Goal: Task Accomplishment & Management: Manage account settings

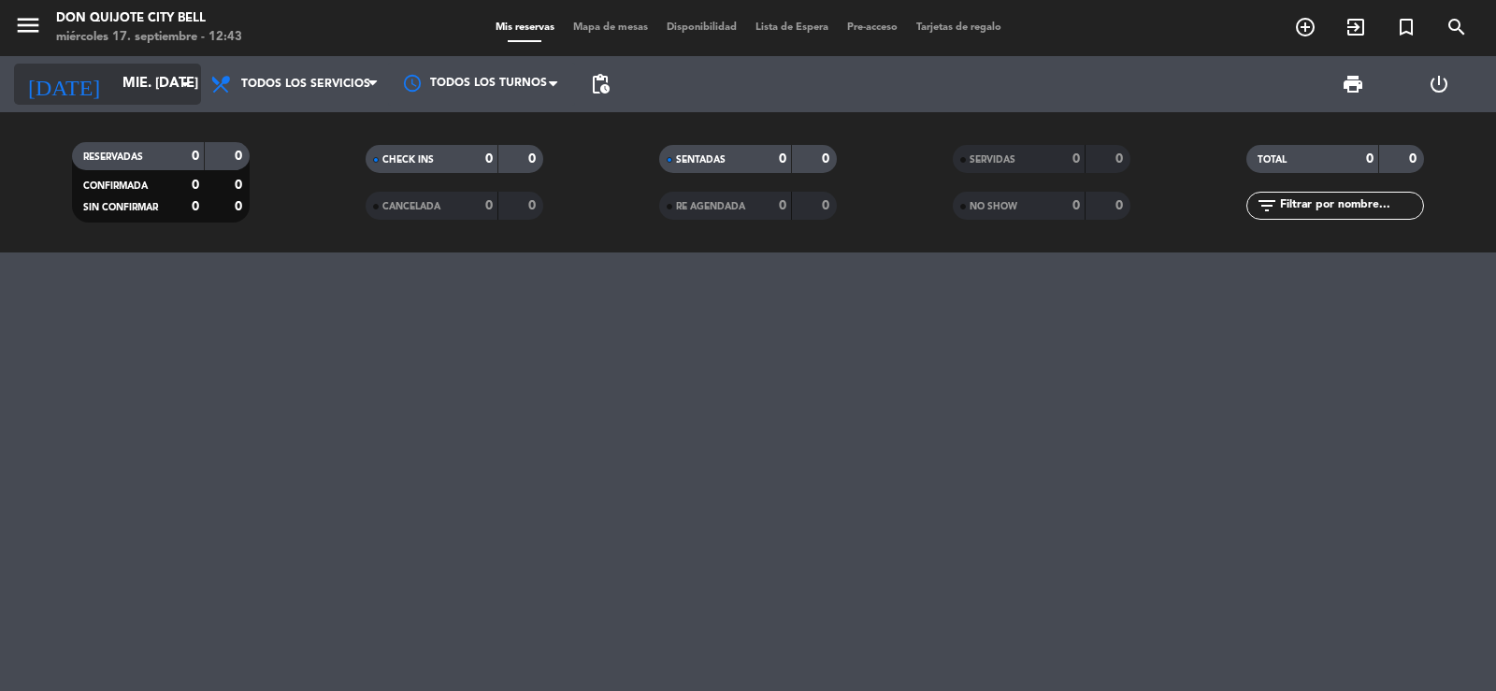
click at [169, 73] on input "mié. [DATE]" at bounding box center [203, 84] width 180 height 36
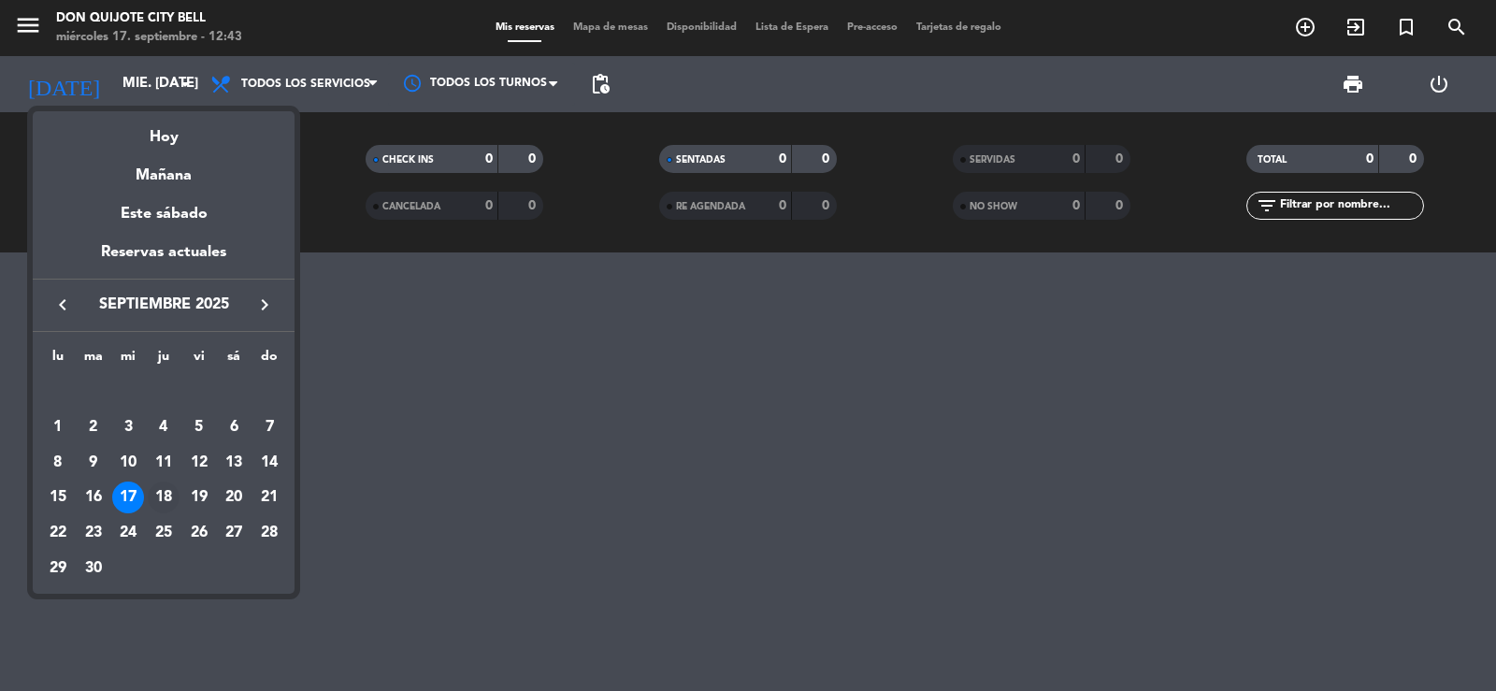
click at [161, 493] on div "18" at bounding box center [164, 498] width 32 height 32
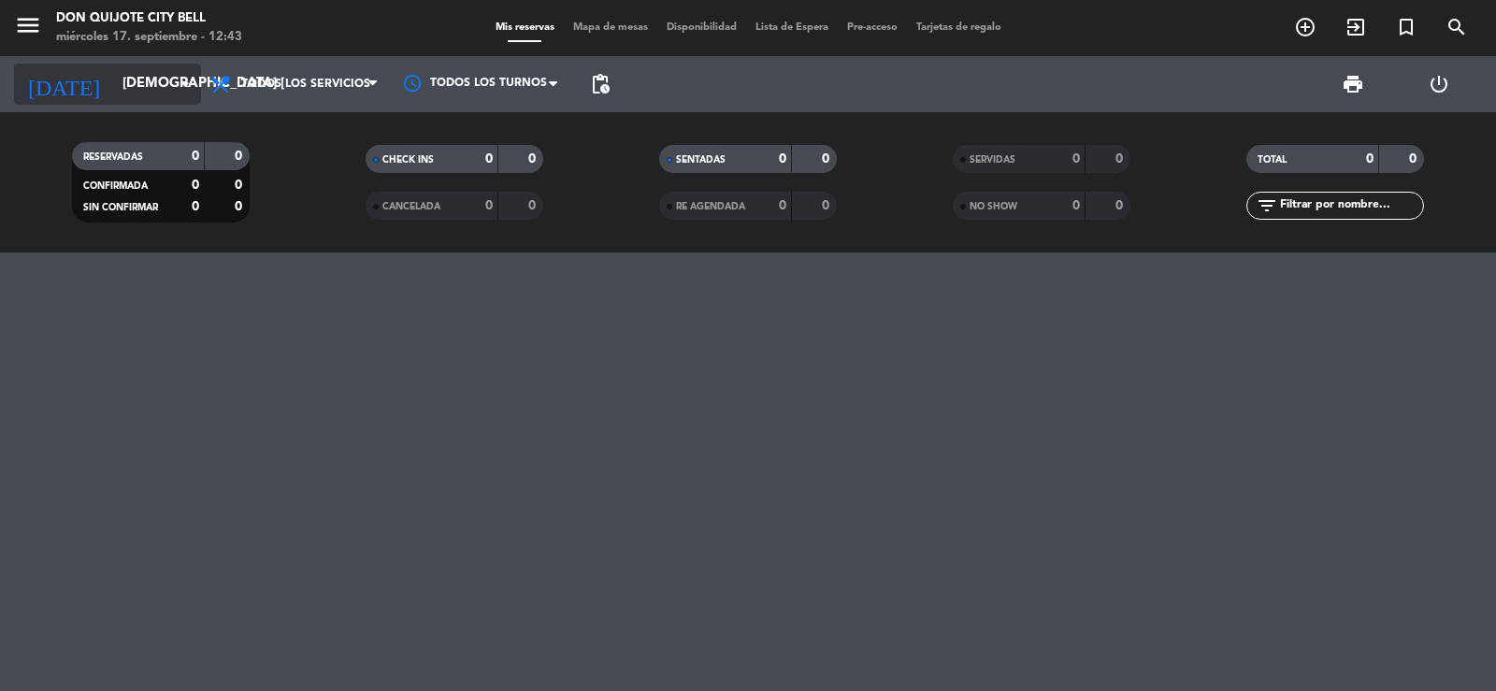
click at [191, 91] on icon "arrow_drop_down" at bounding box center [185, 84] width 22 height 22
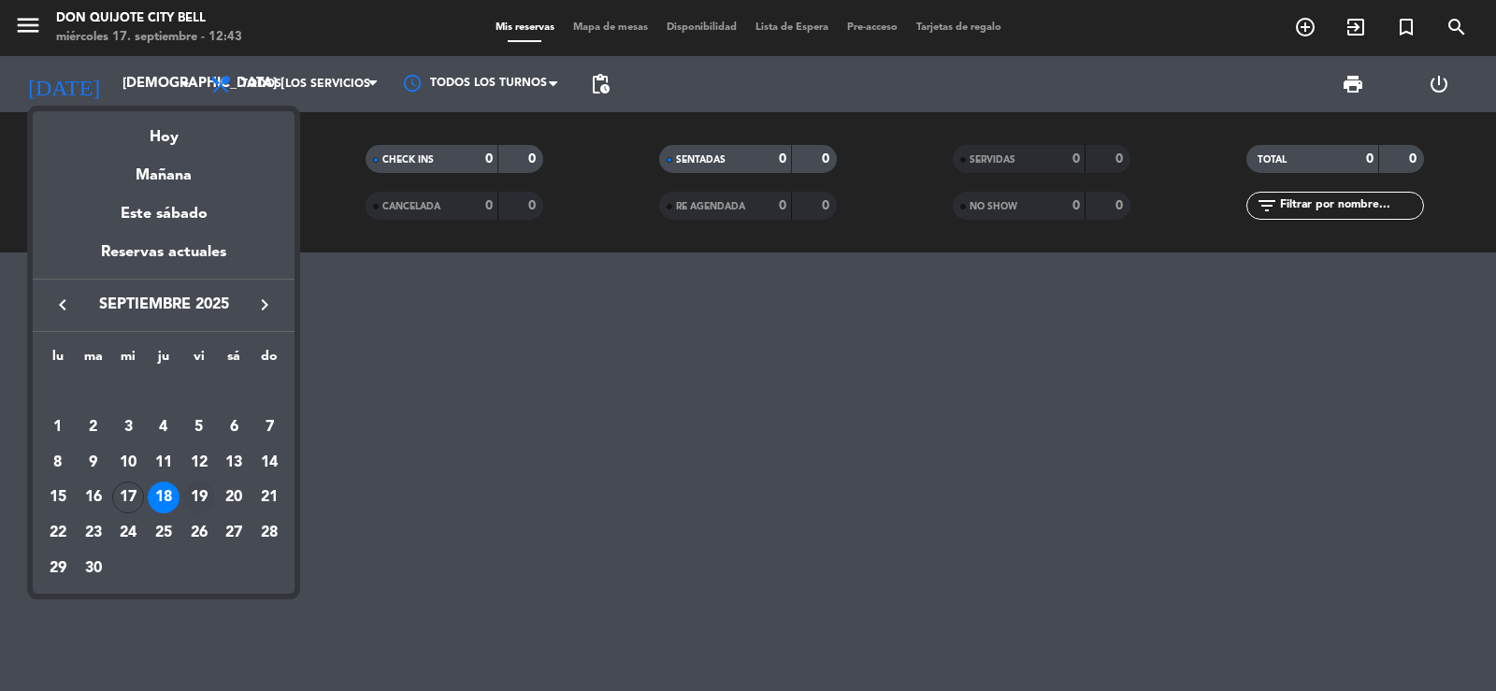
click at [196, 497] on div "19" at bounding box center [199, 498] width 32 height 32
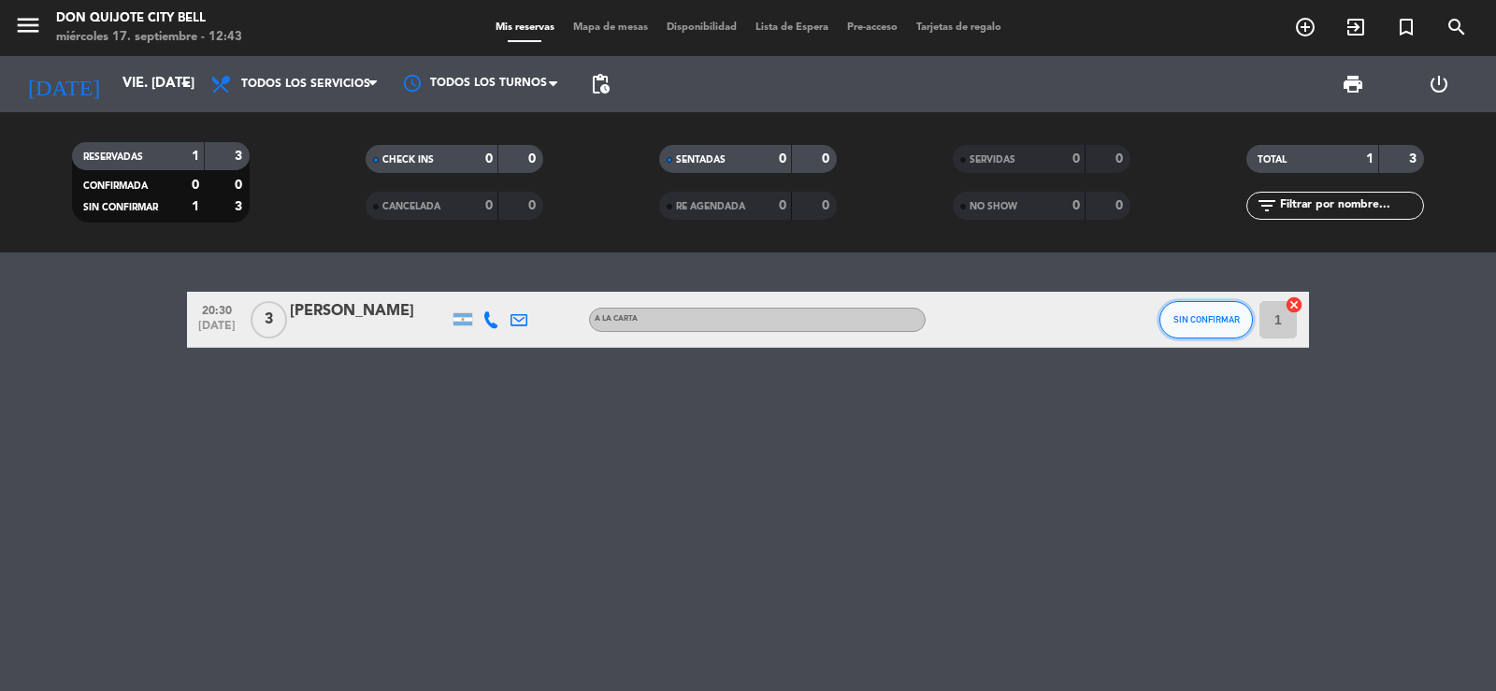
click at [1213, 319] on span "SIN CONFIRMAR" at bounding box center [1207, 319] width 66 height 10
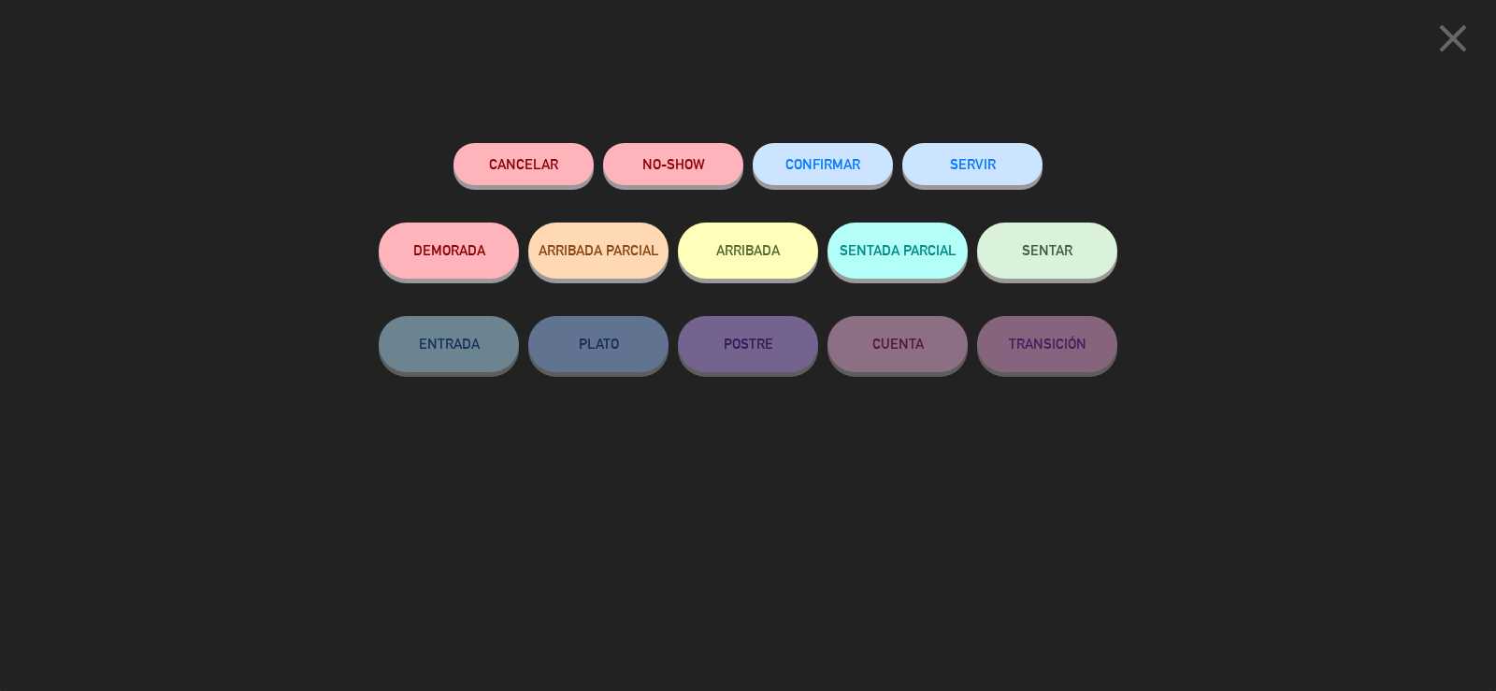
click at [839, 166] on span "CONFIRMAR" at bounding box center [822, 164] width 75 height 16
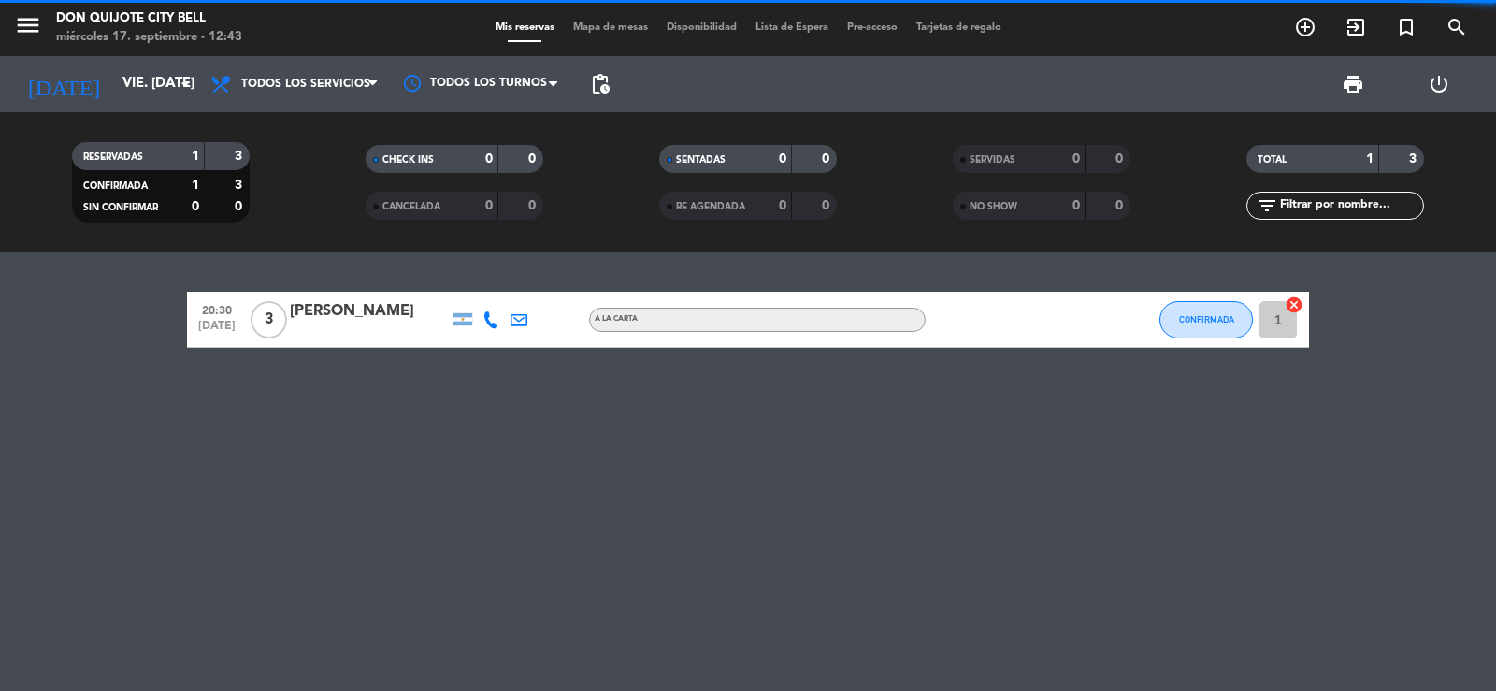
click at [482, 319] on div at bounding box center [491, 319] width 28 height 55
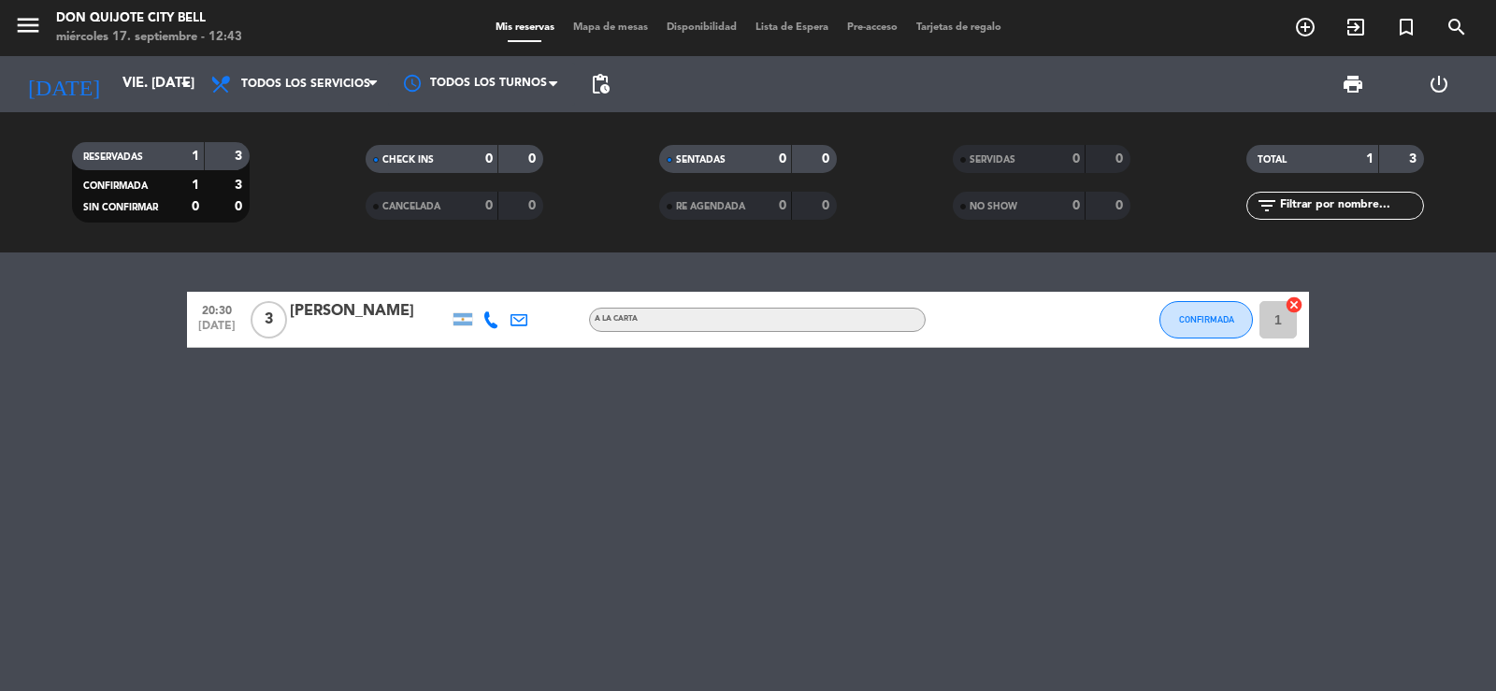
click at [490, 320] on icon at bounding box center [491, 319] width 17 height 17
click at [708, 455] on div "20:30 [DATE] 3 [PERSON_NAME] [PHONE_NUMBER] Copiar content_paste | A LA CARTA C…" at bounding box center [748, 471] width 1496 height 439
click at [135, 68] on input "vie. [DATE]" at bounding box center [203, 84] width 180 height 36
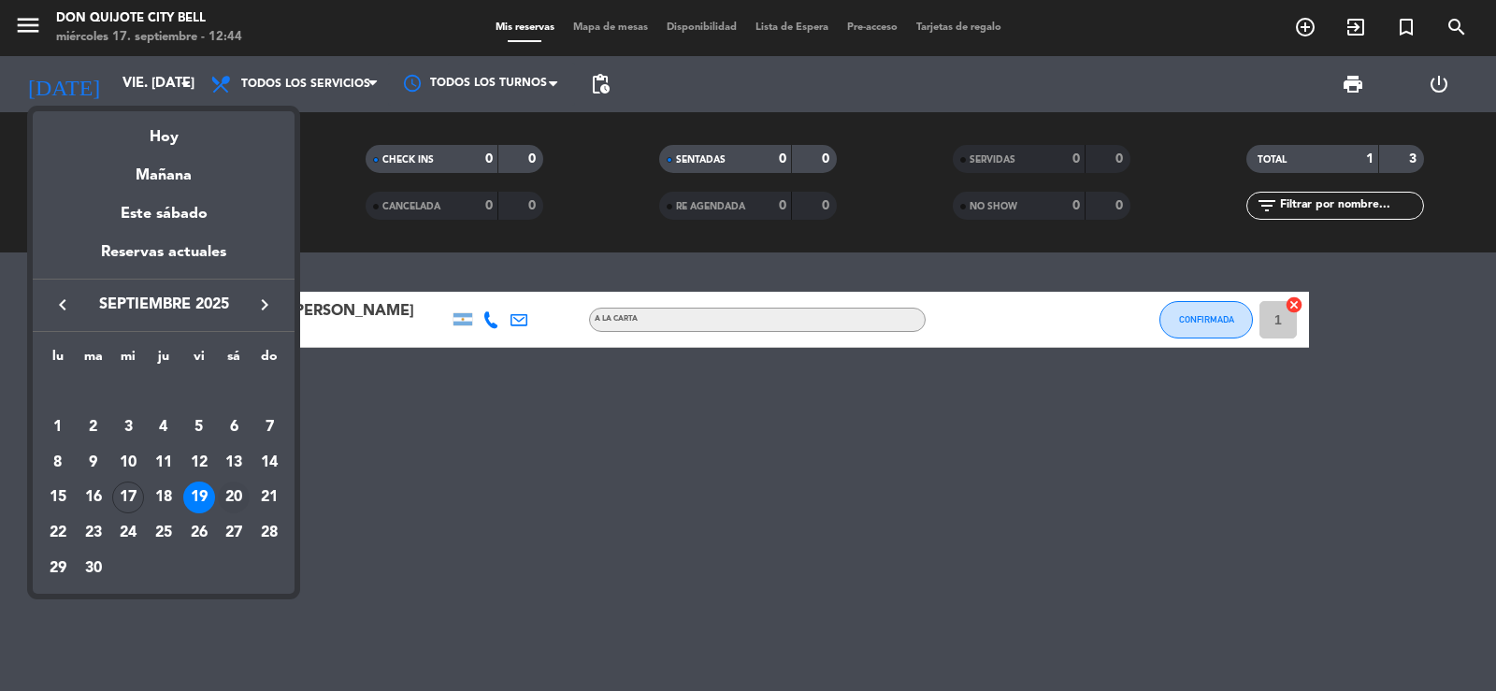
click at [225, 488] on div "20" at bounding box center [234, 498] width 32 height 32
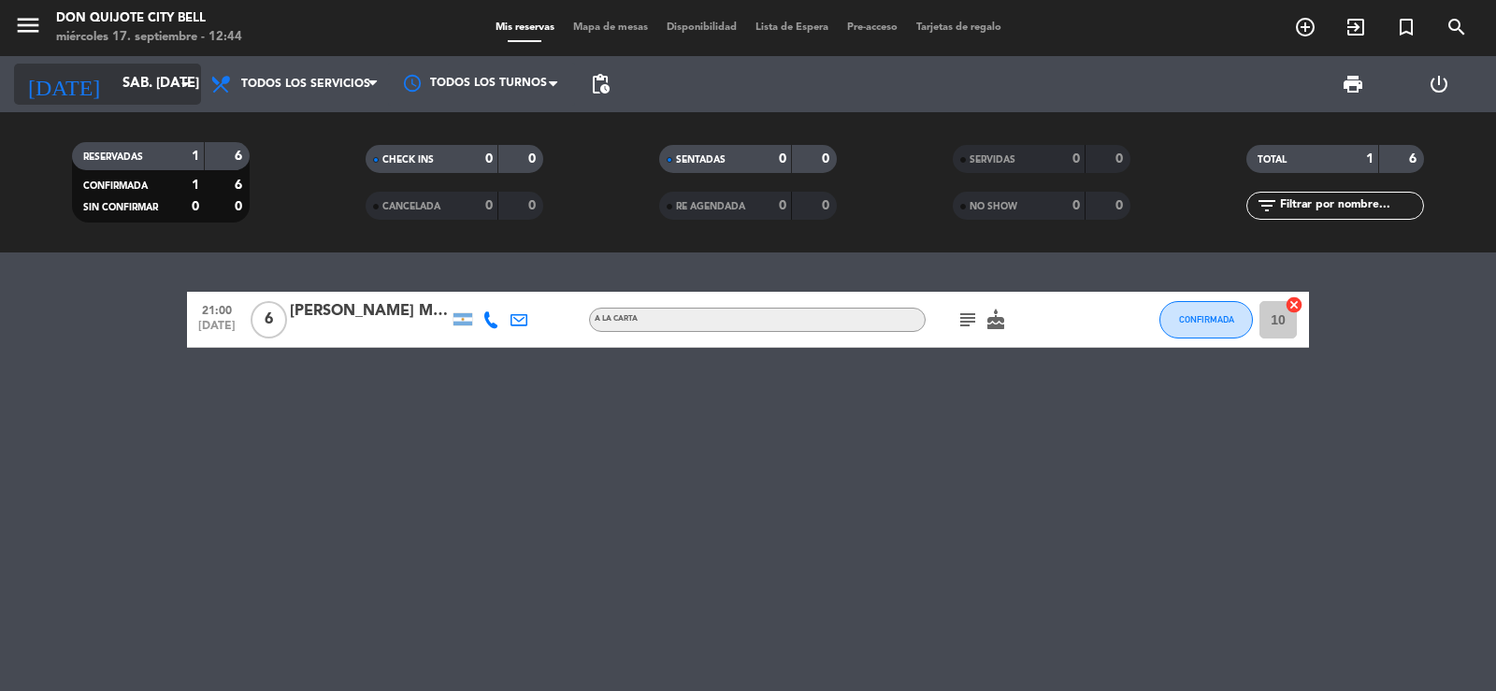
click at [165, 90] on input "sáb. [DATE]" at bounding box center [203, 84] width 180 height 36
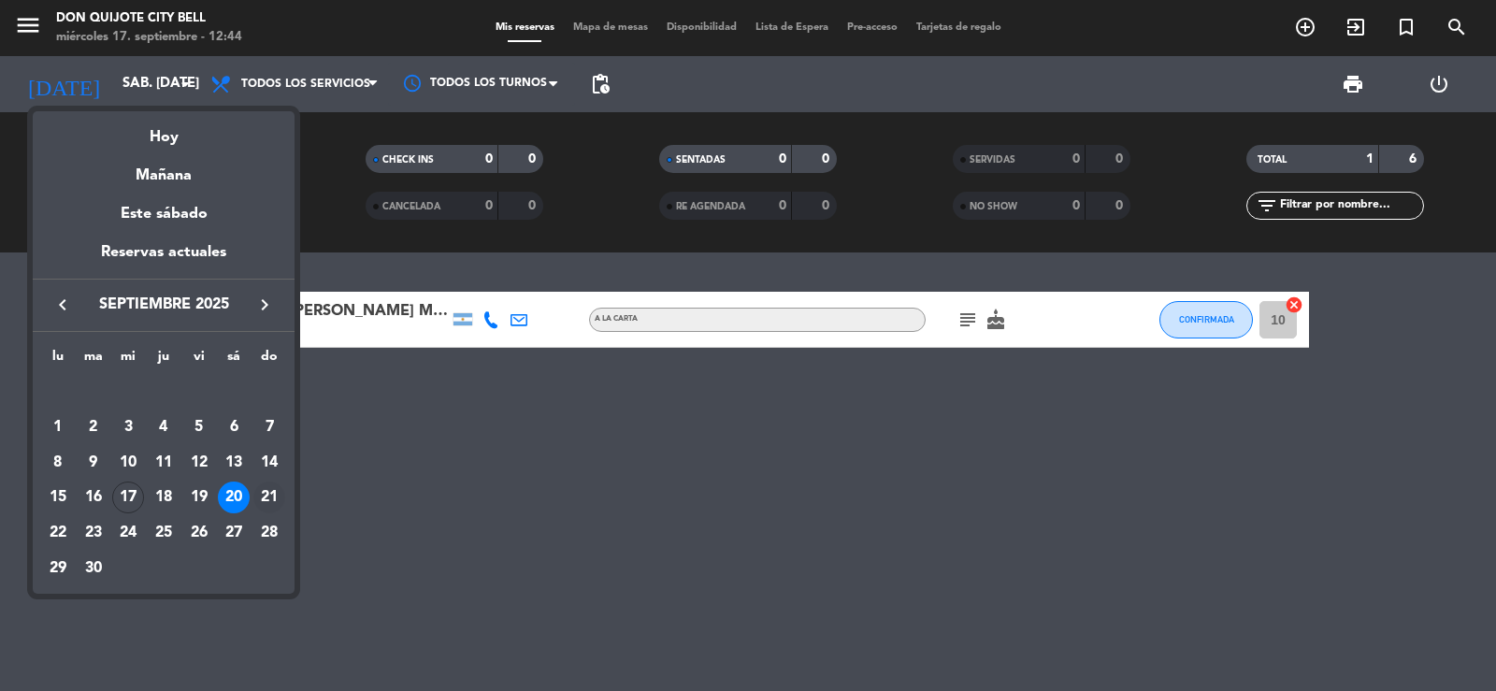
click at [262, 500] on div "21" at bounding box center [269, 498] width 32 height 32
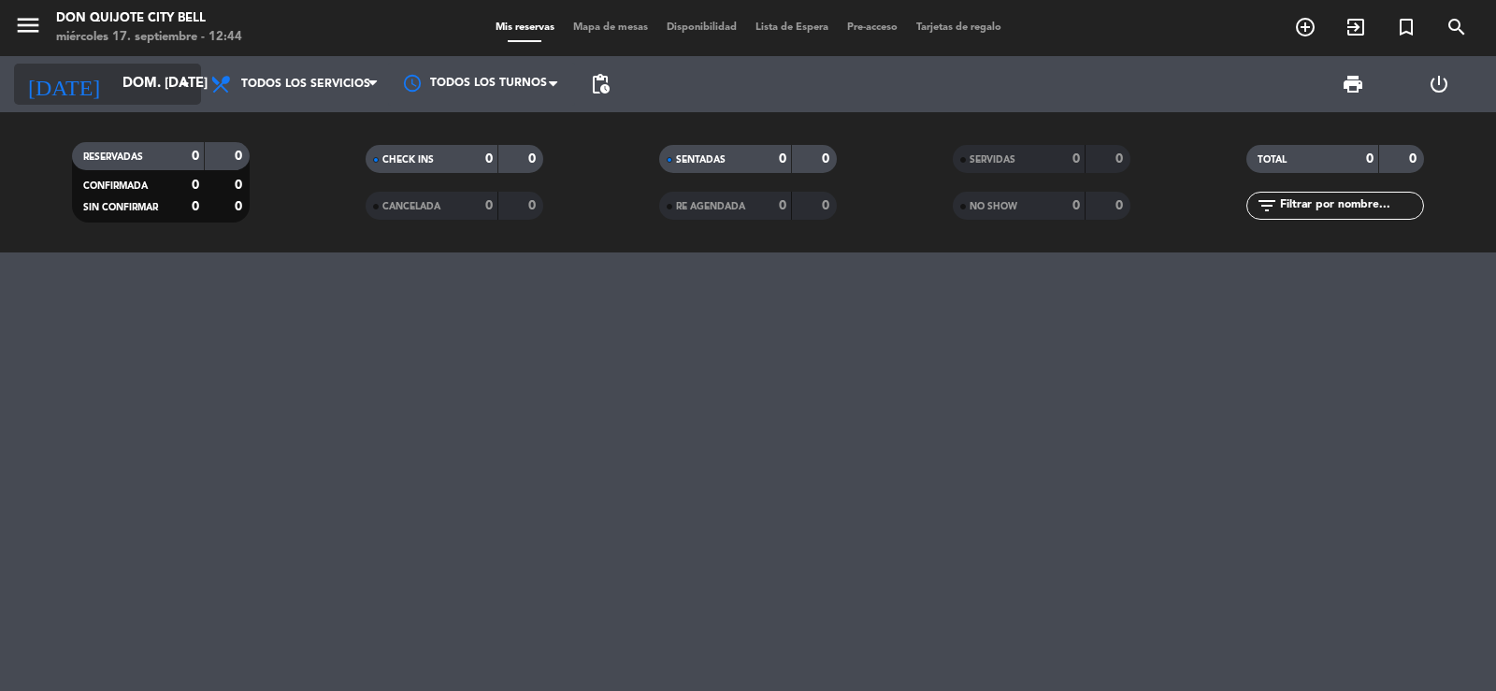
click at [151, 98] on input "dom. [DATE]" at bounding box center [203, 84] width 180 height 36
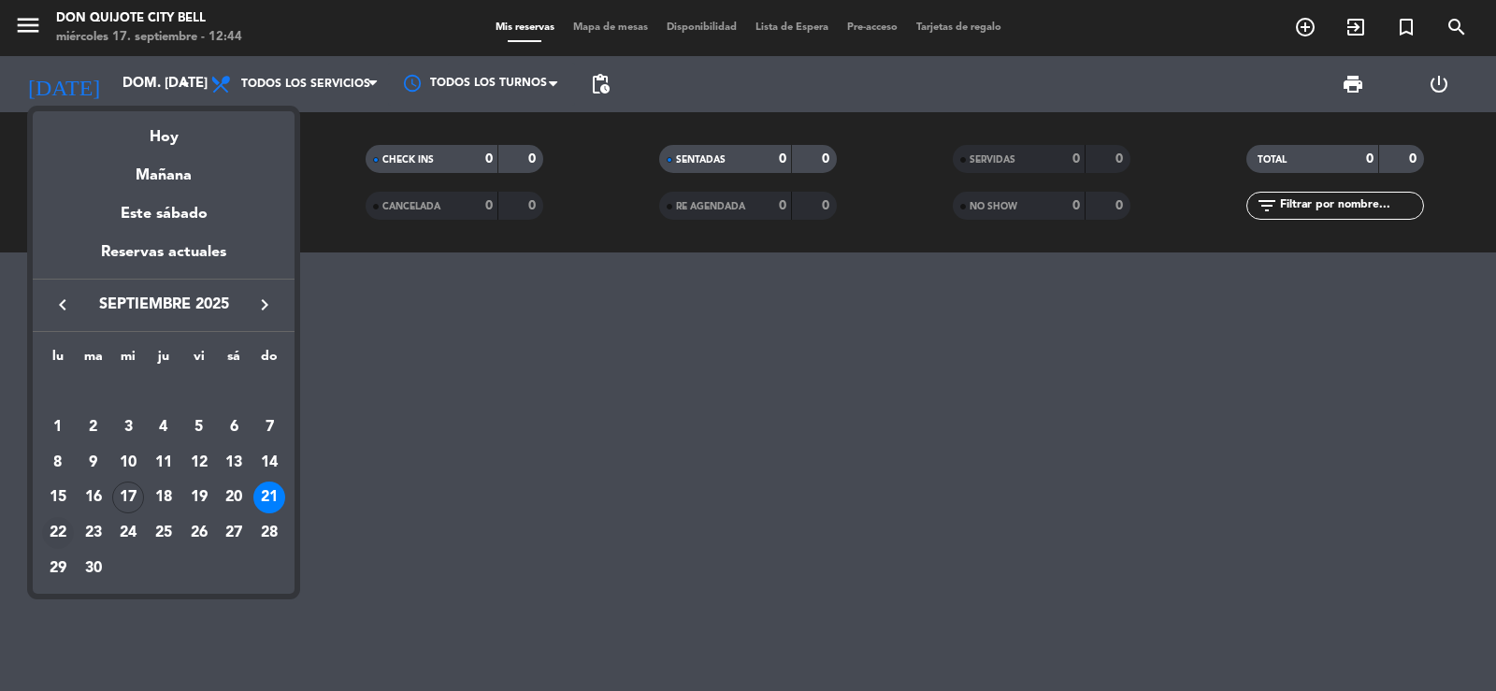
click at [65, 527] on div "22" at bounding box center [58, 533] width 32 height 32
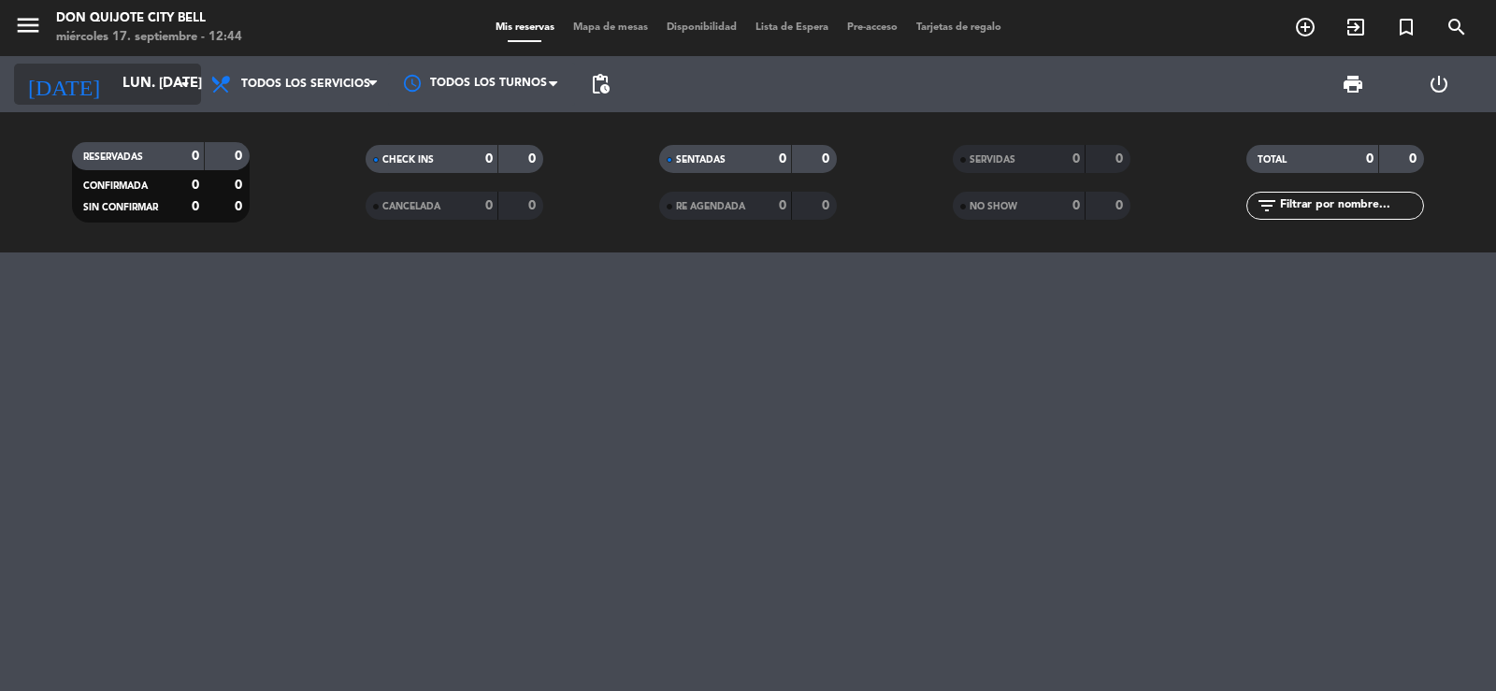
click at [138, 90] on input "lun. [DATE]" at bounding box center [203, 84] width 180 height 36
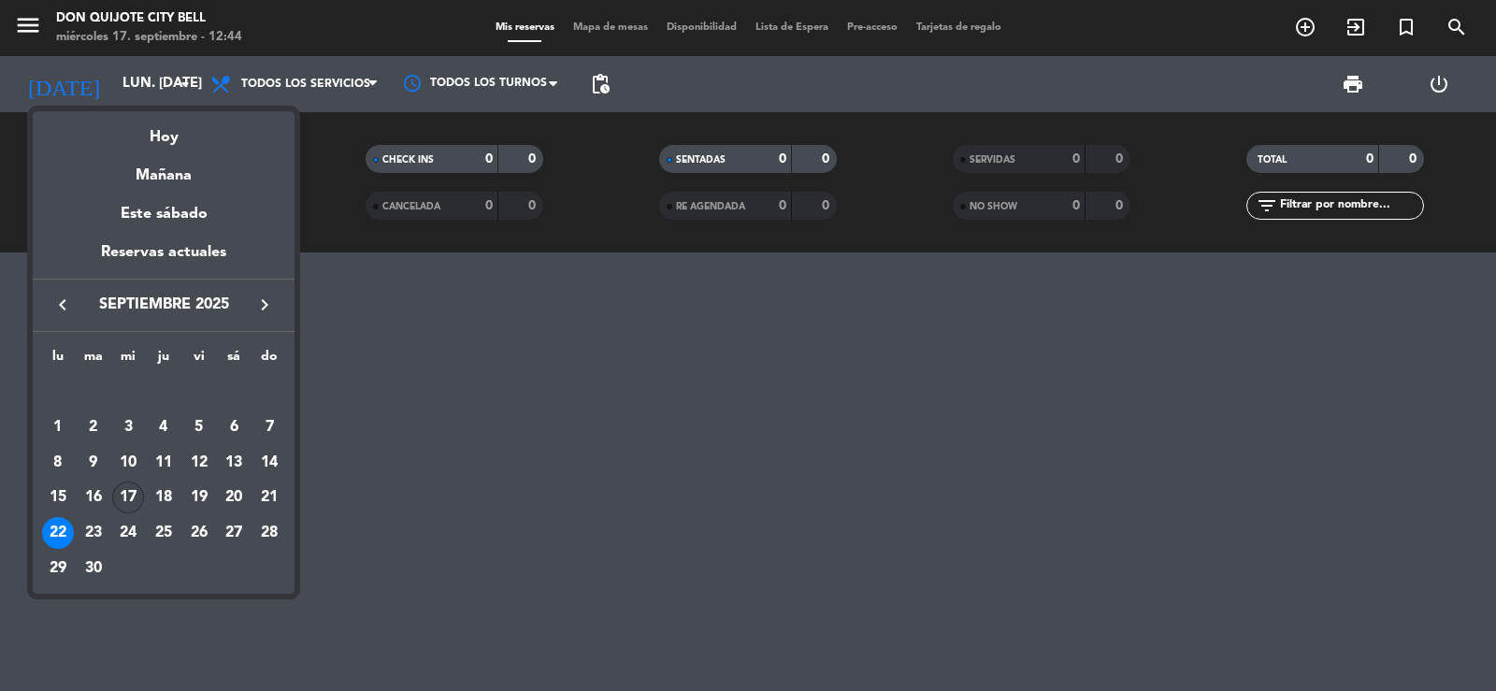
click at [130, 490] on div "17" at bounding box center [128, 498] width 32 height 32
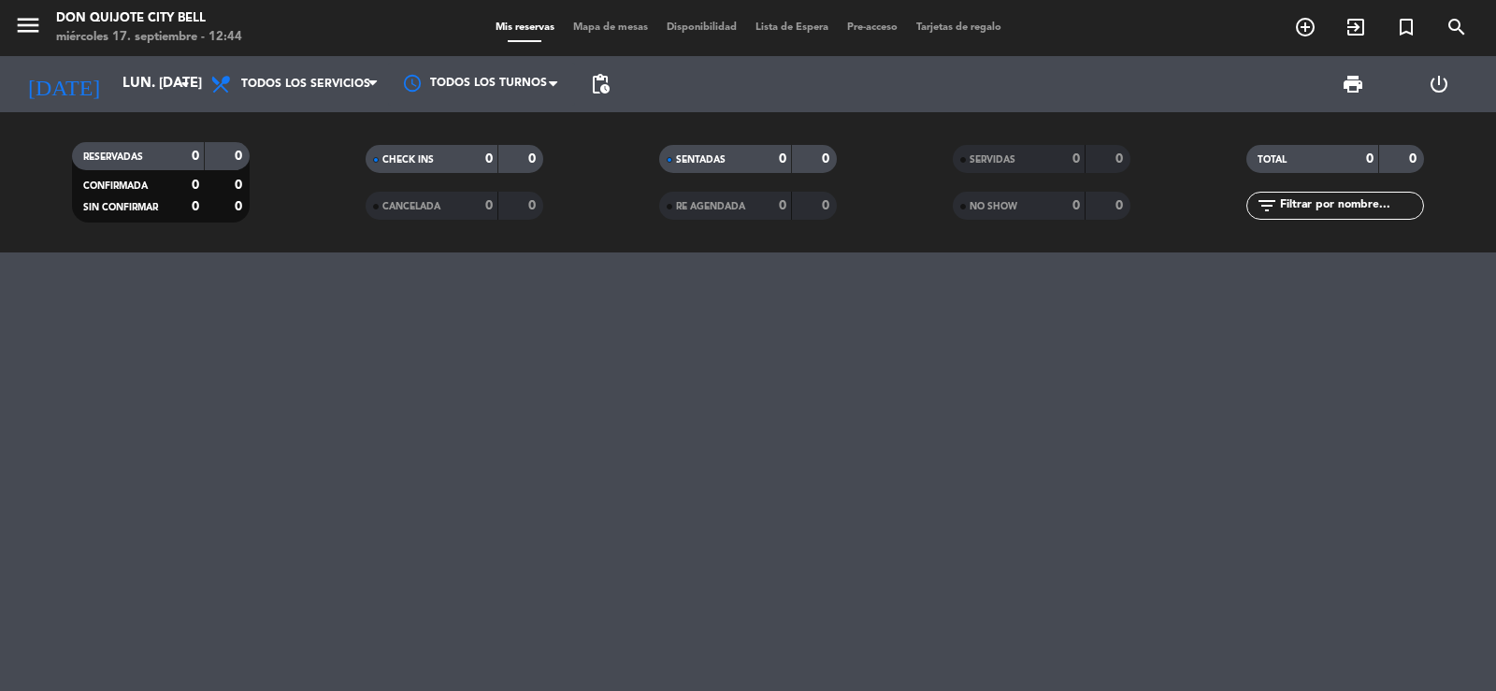
type input "mié. [DATE]"
click at [113, 87] on input "mié. [DATE]" at bounding box center [203, 84] width 180 height 36
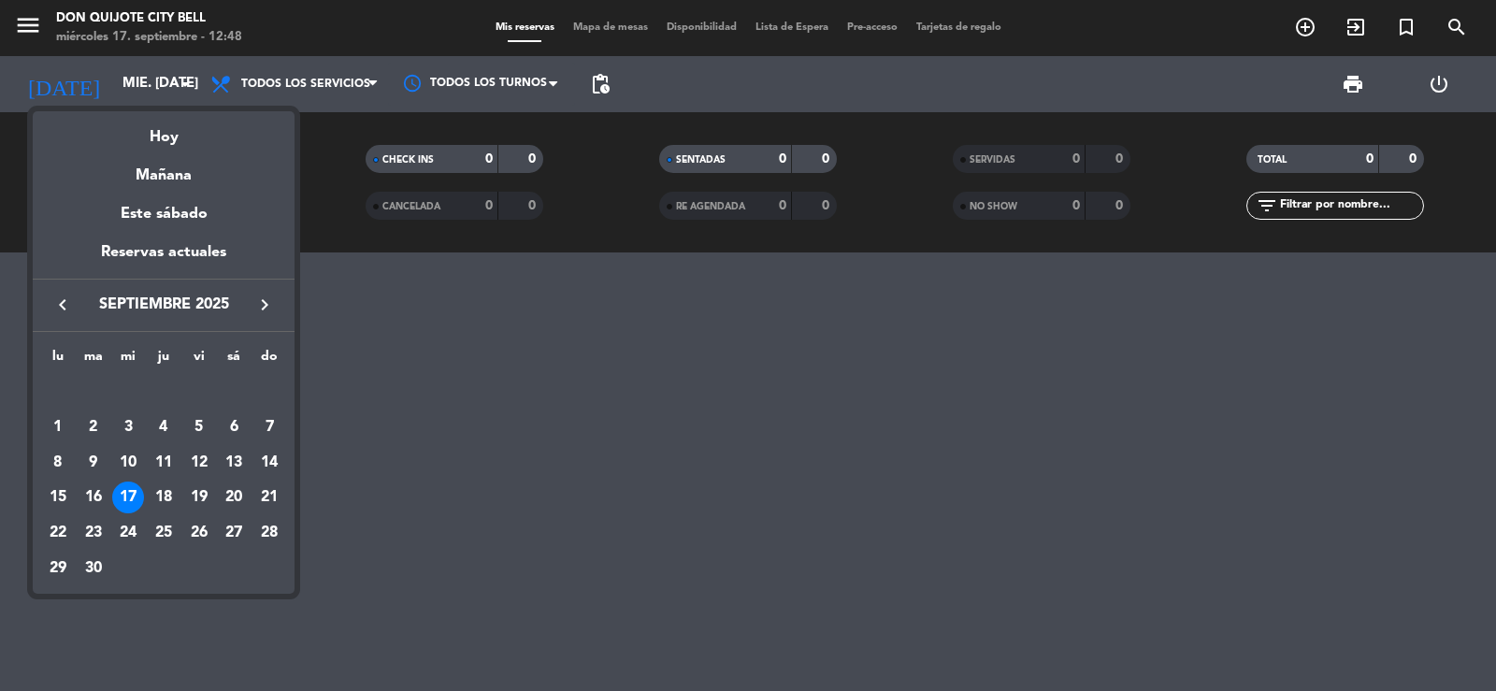
click at [115, 497] on div "17" at bounding box center [128, 498] width 32 height 32
